Goal: Find specific page/section: Find specific page/section

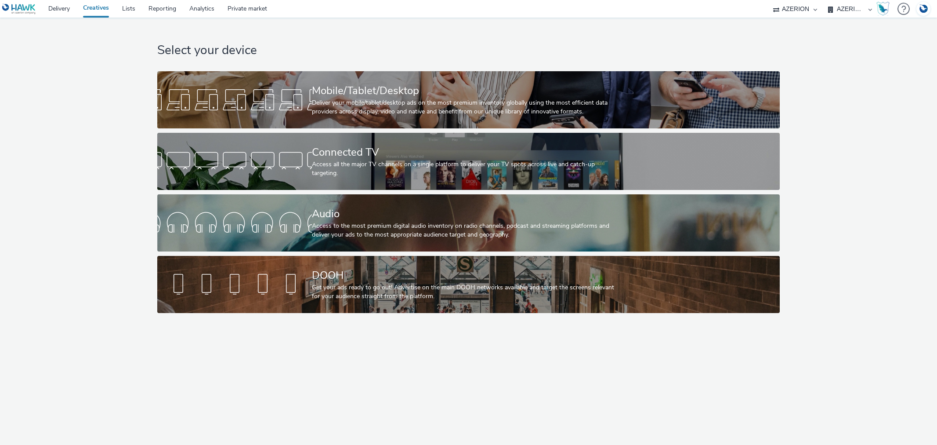
select select "b626f941-834b-427f-b453-0a2b95f57350"
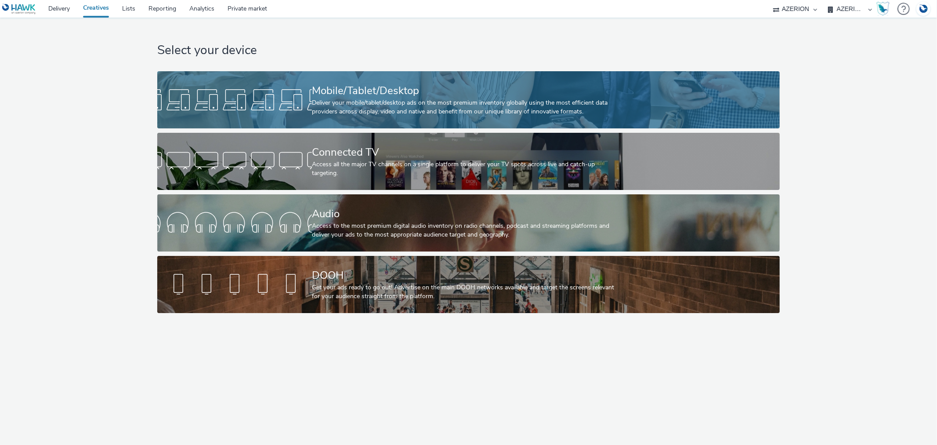
click at [356, 109] on div "Deliver your mobile/tablet/desktop ads on the most premium inventory globally u…" at bounding box center [467, 107] width 310 height 18
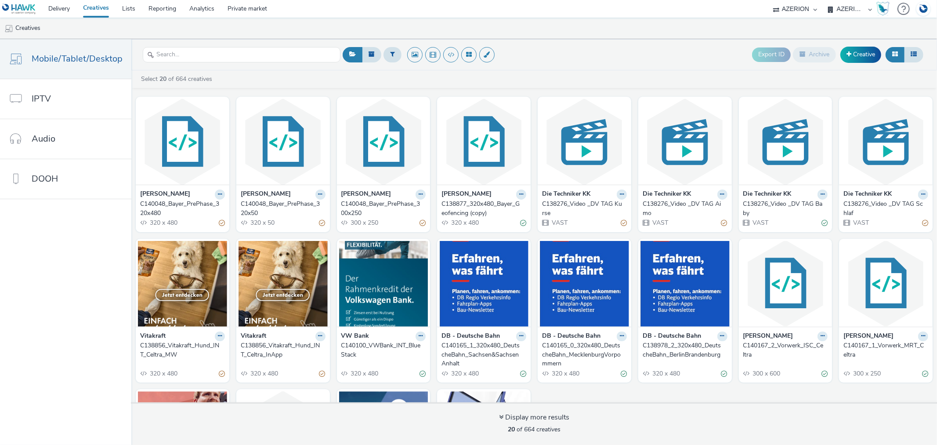
click at [532, 201] on div "[PERSON_NAME] C140048_Bayer_PrePhase_320x480 320 x 480 [PERSON_NAME] C140048_Ba…" at bounding box center [534, 314] width 806 height 444
click at [551, 207] on div "C138276_Video _DV TAG Kurse" at bounding box center [582, 208] width 81 height 18
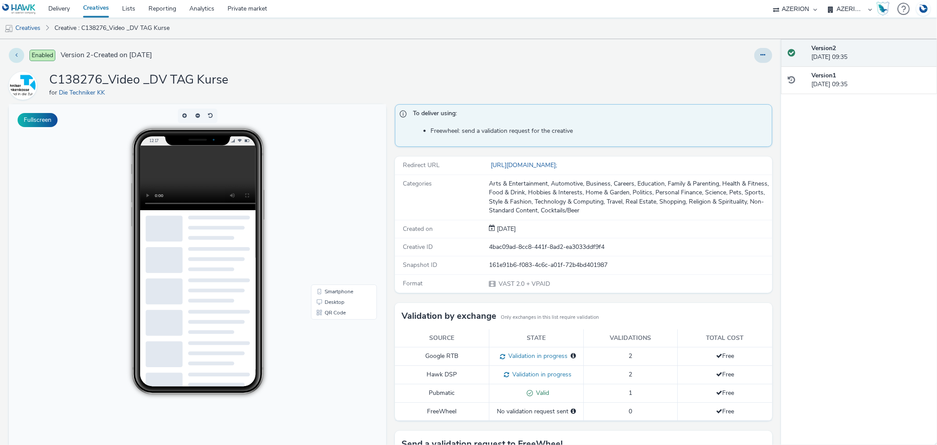
click at [19, 55] on button at bounding box center [16, 55] width 15 height 15
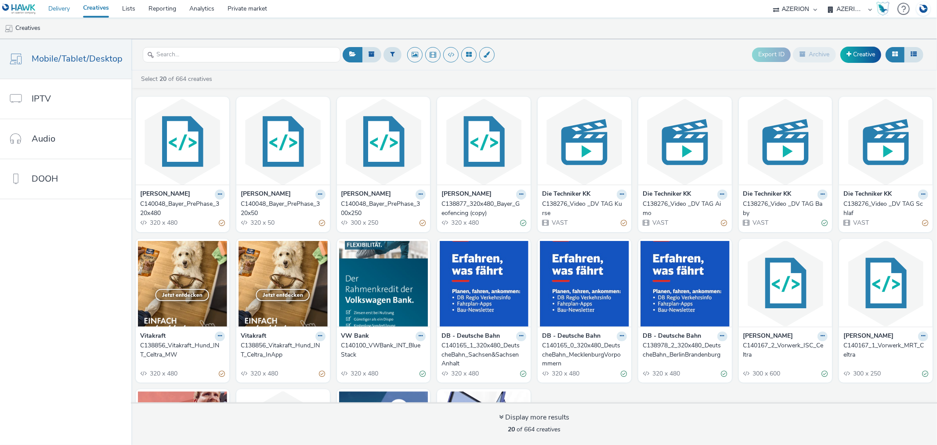
click at [51, 11] on link "Delivery" at bounding box center [59, 9] width 35 height 18
